Goal: Check status: Check status

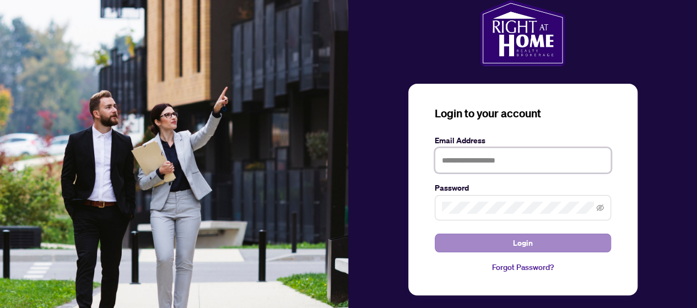
type input "**********"
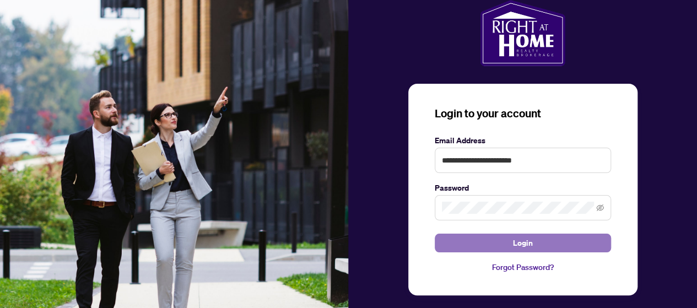
click at [522, 243] on span "Login" at bounding box center [523, 243] width 20 height 18
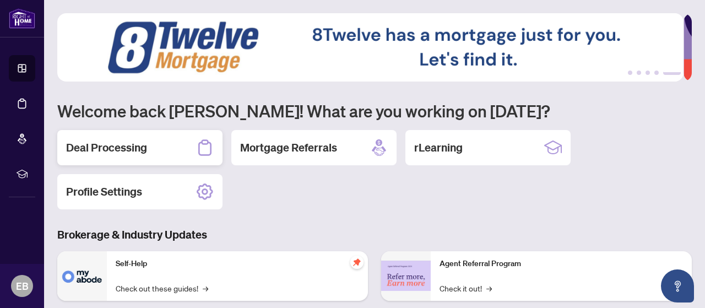
click at [117, 148] on h2 "Deal Processing" at bounding box center [106, 147] width 81 height 15
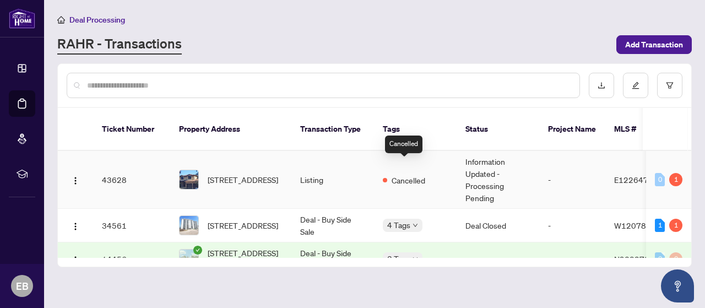
click at [420, 174] on span "Cancelled" at bounding box center [409, 180] width 34 height 12
